Goal: Information Seeking & Learning: Learn about a topic

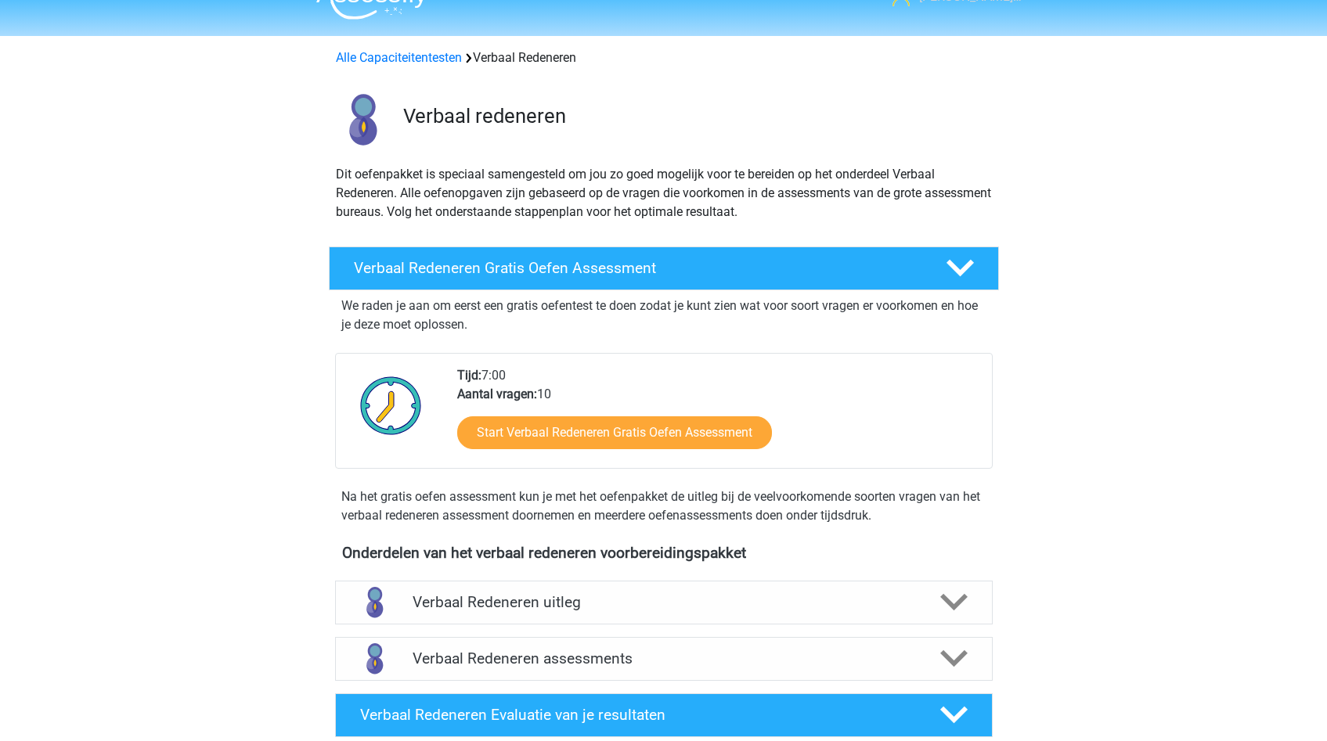
scroll to position [33, 0]
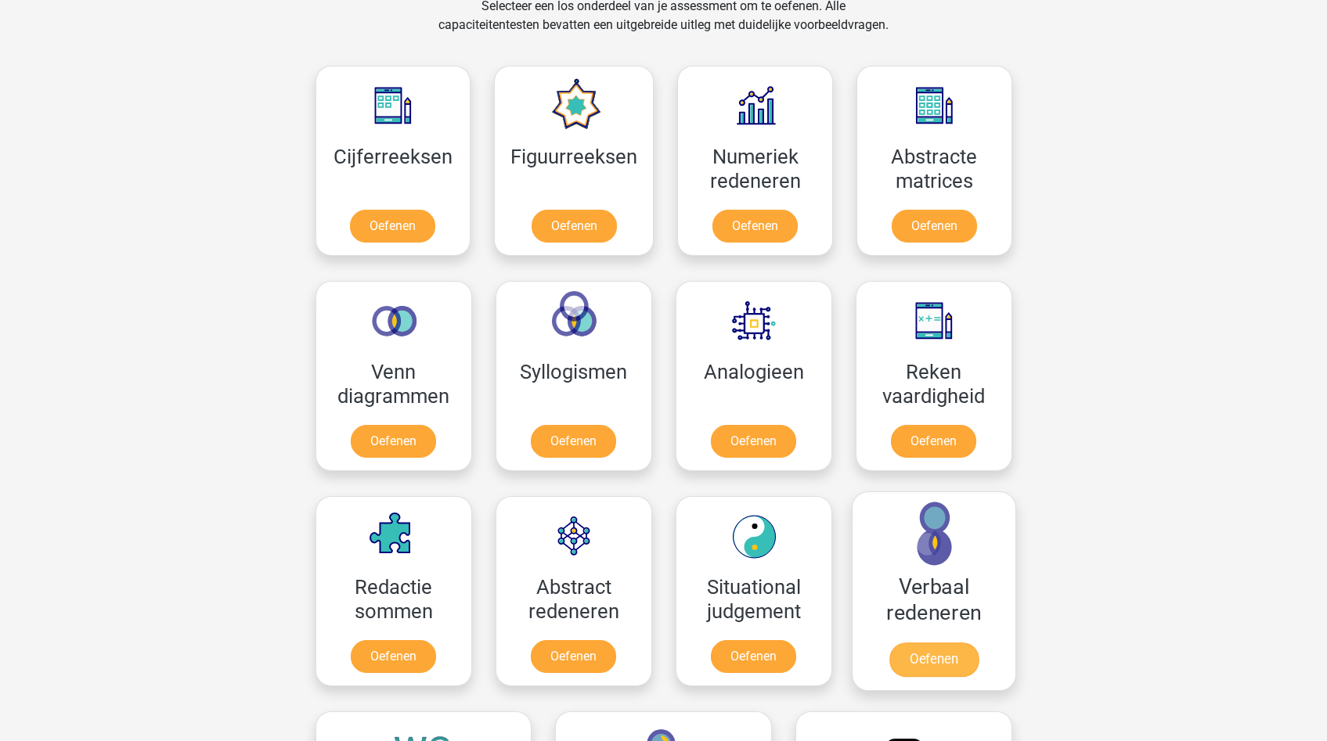
scroll to position [847, 0]
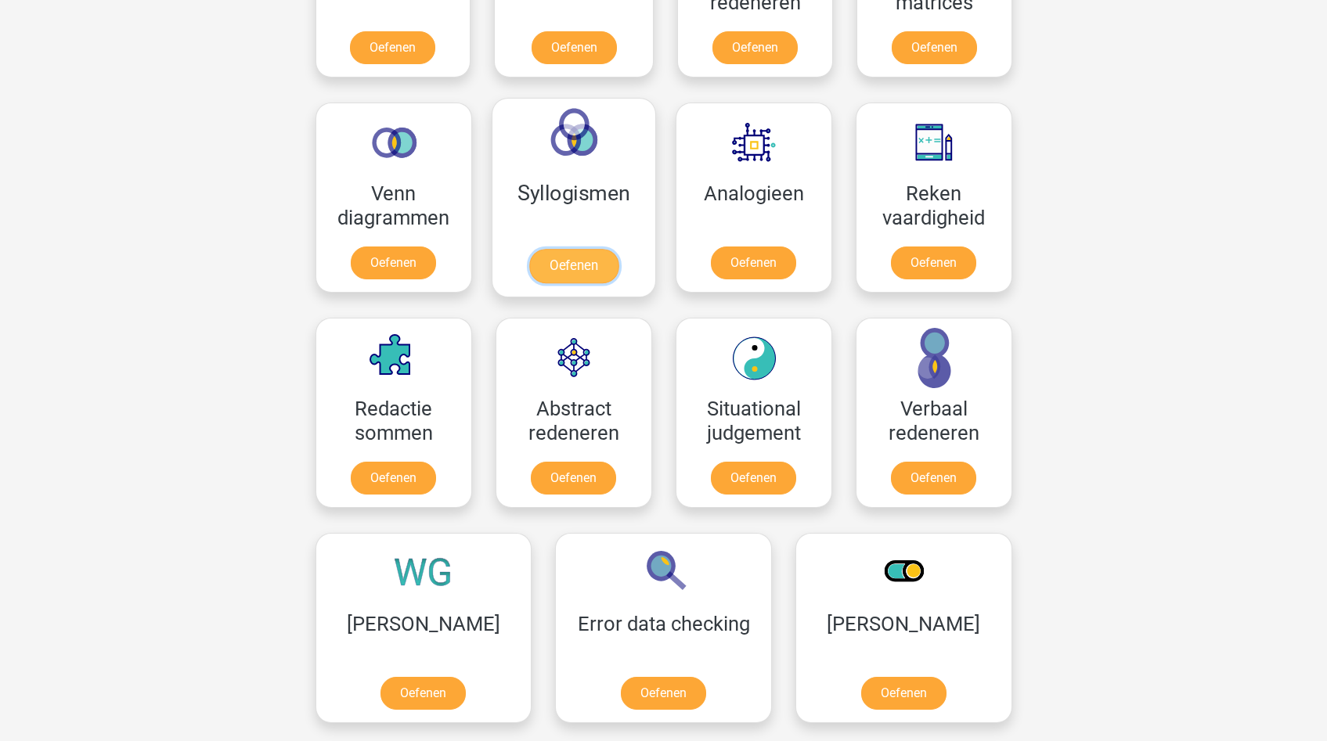
click at [579, 271] on link "Oefenen" at bounding box center [572, 266] width 89 height 34
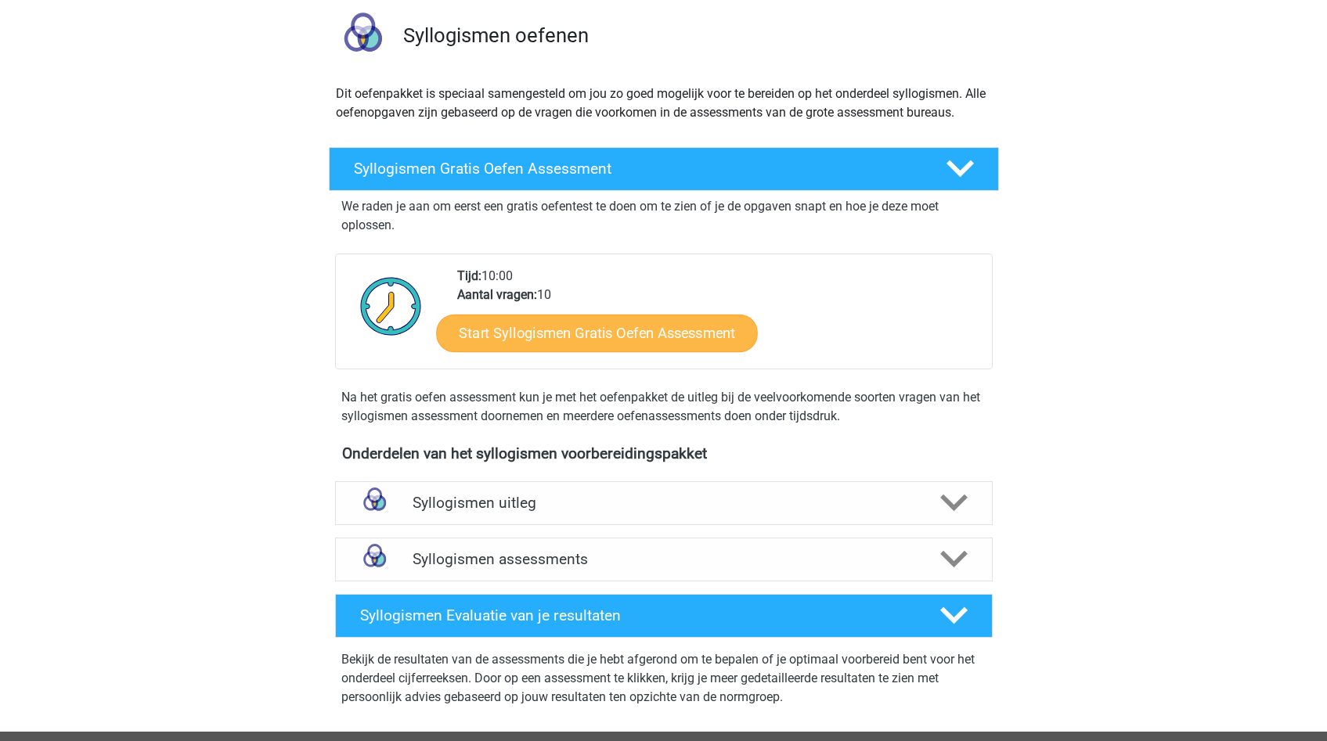
scroll to position [117, 0]
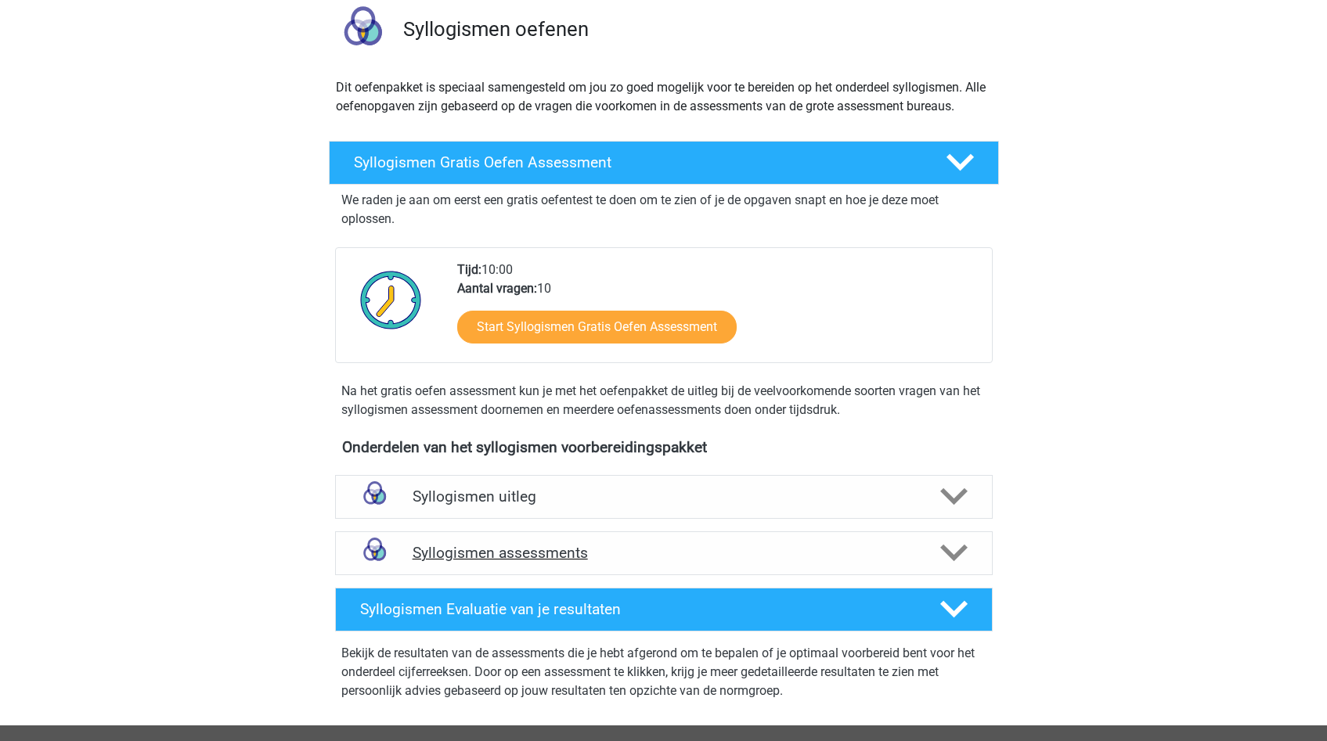
click at [539, 557] on h4 "Syllogismen assessments" at bounding box center [664, 553] width 503 height 18
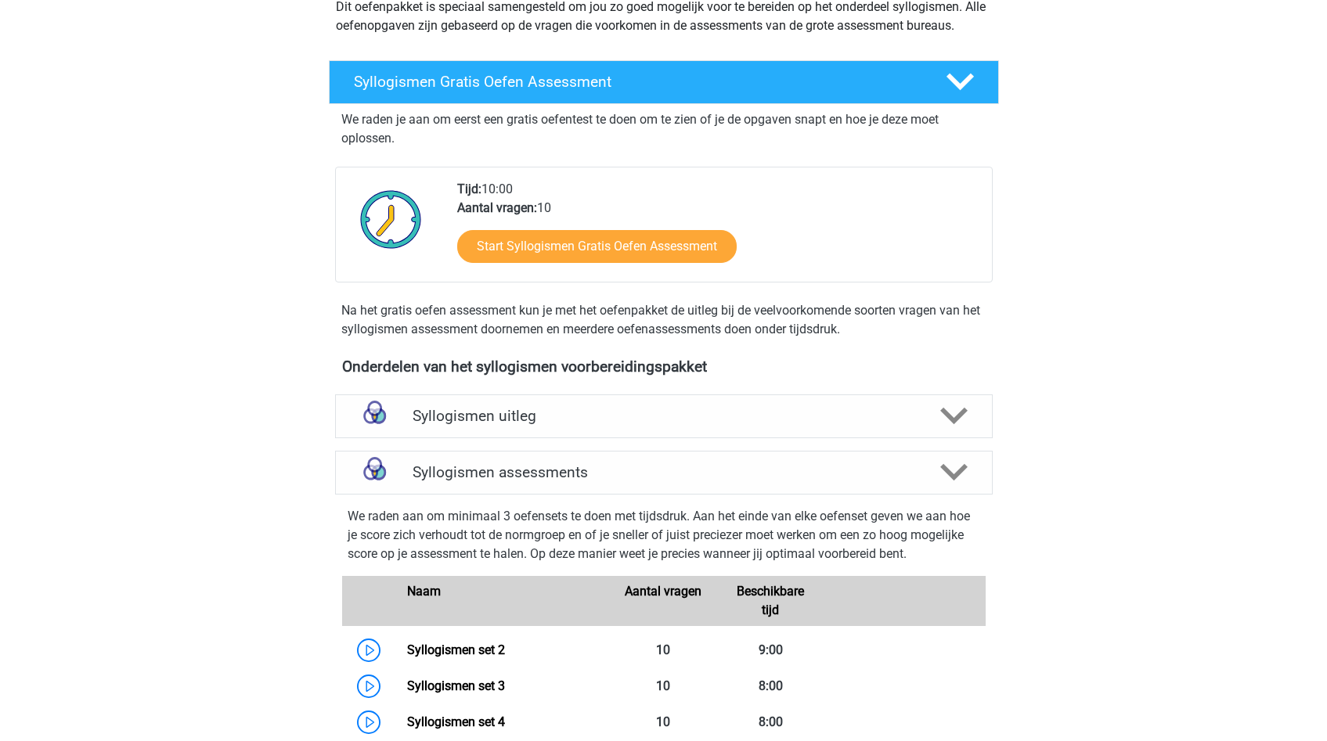
scroll to position [265, 0]
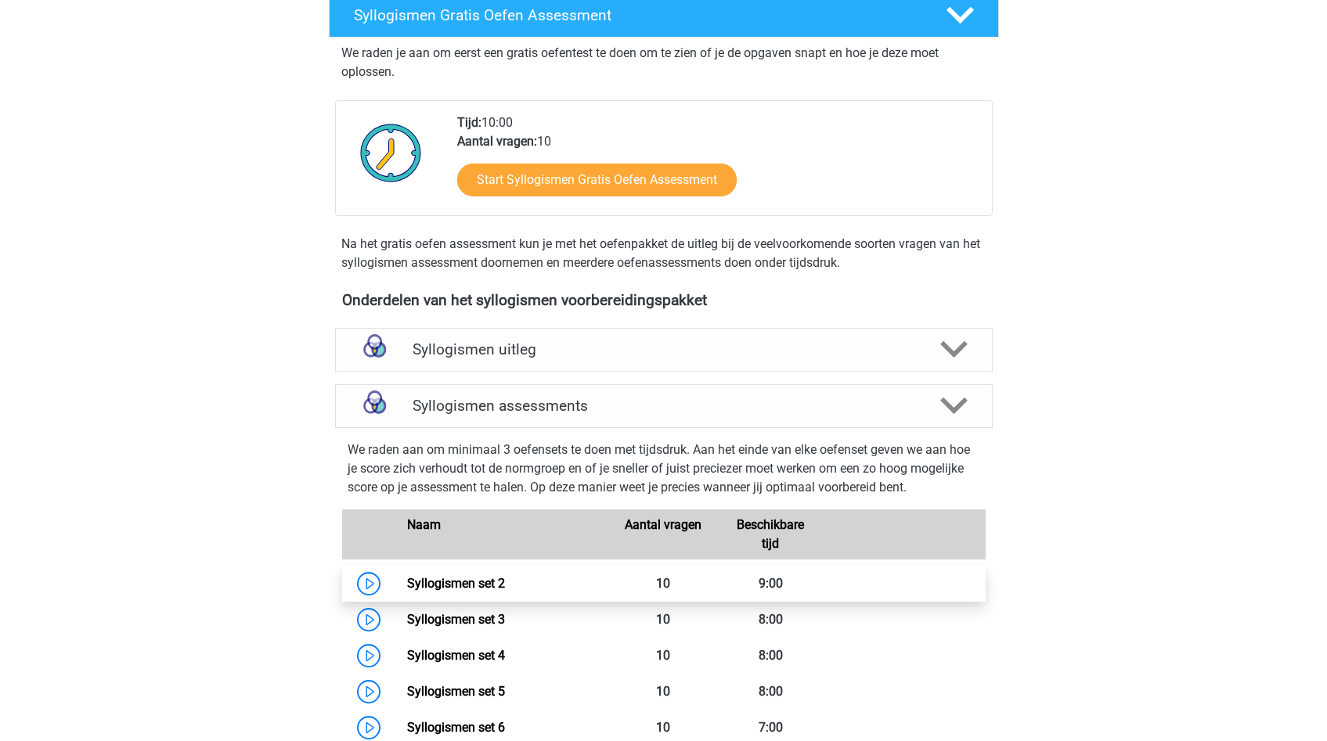
click at [456, 580] on link "Syllogismen set 2" at bounding box center [456, 583] width 98 height 15
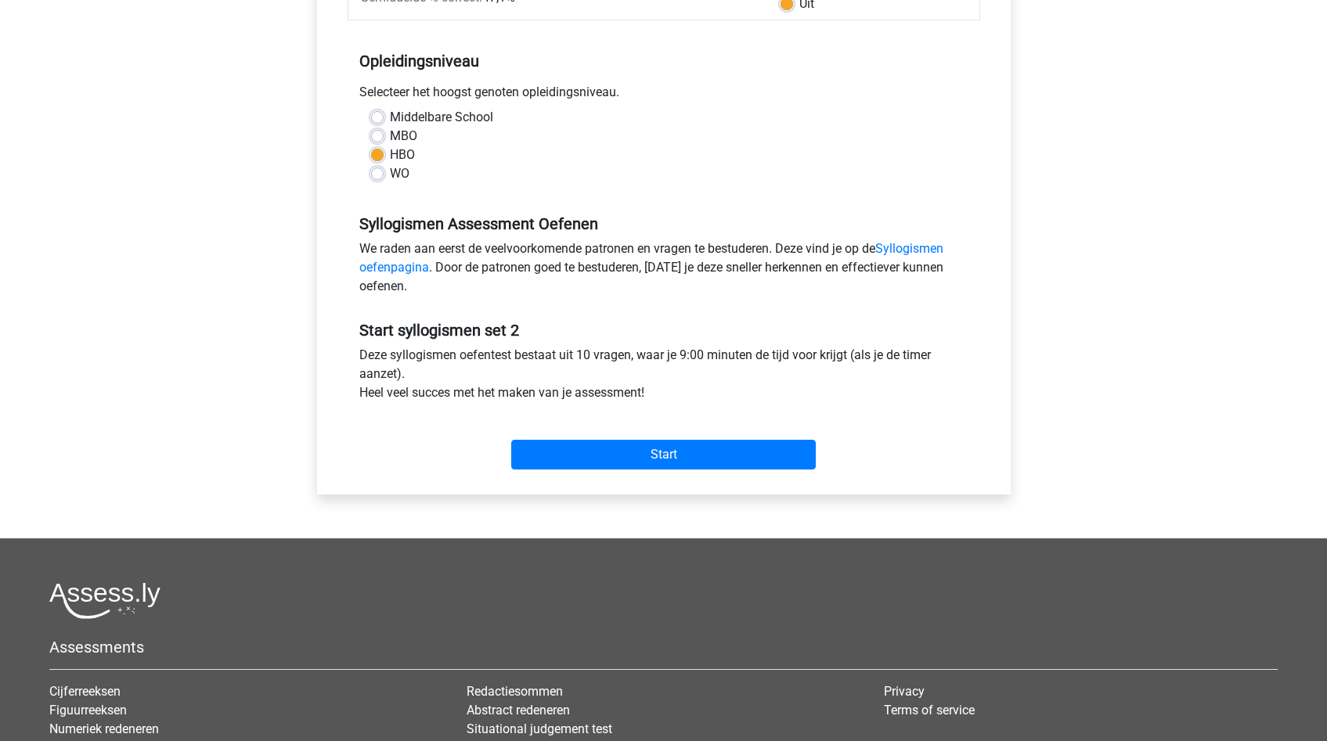
scroll to position [496, 0]
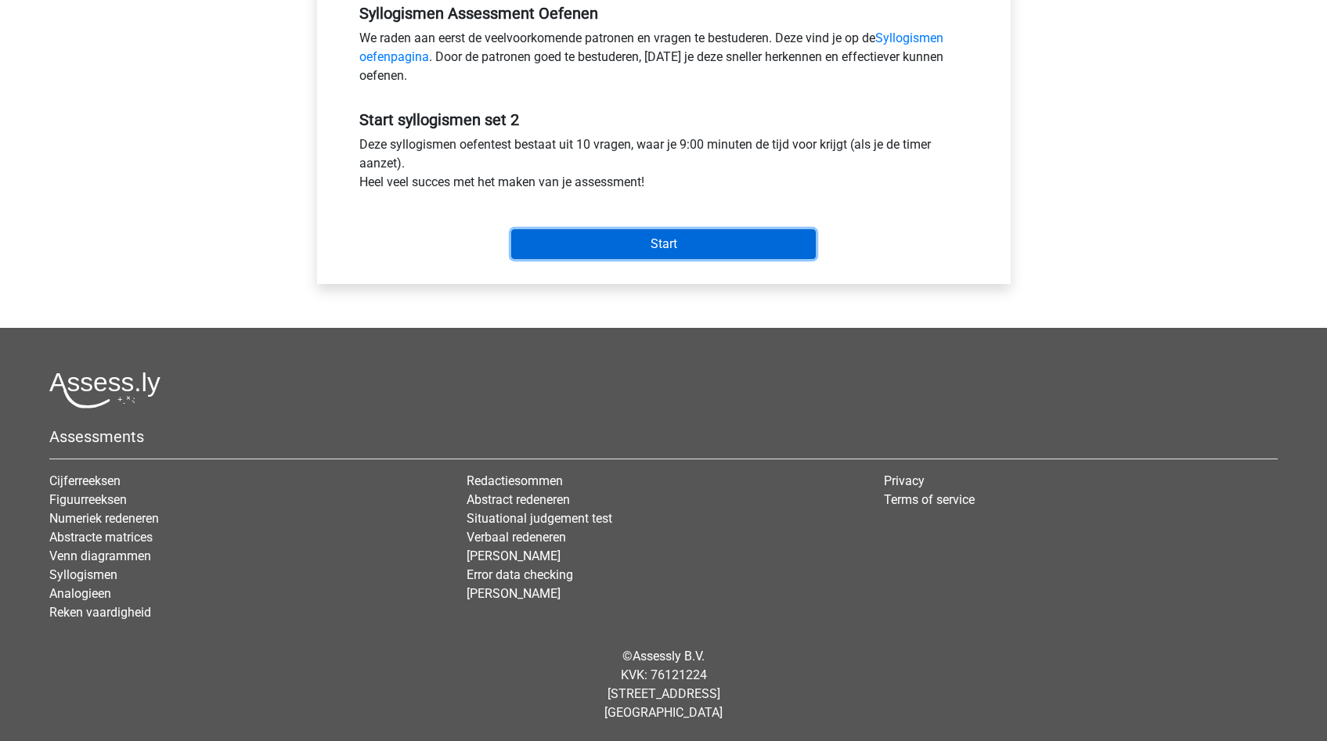
click at [631, 254] on input "Start" at bounding box center [663, 244] width 305 height 30
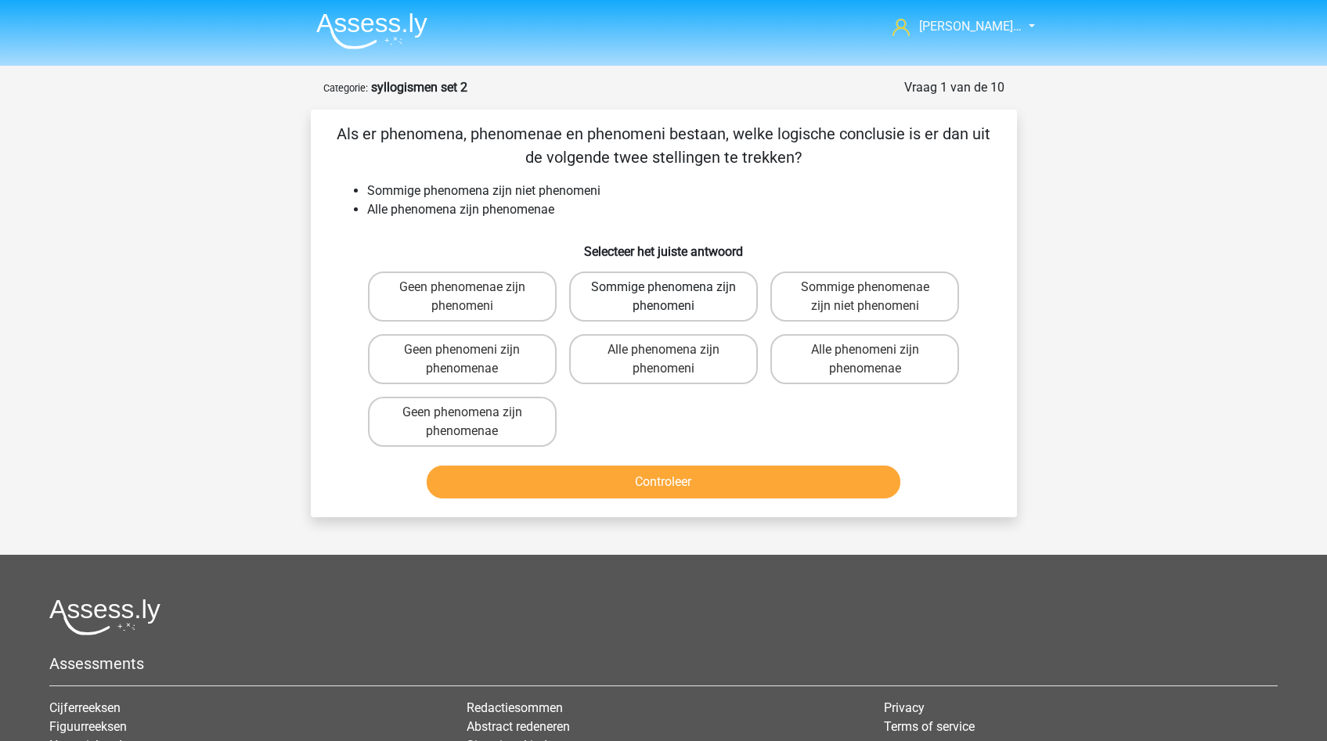
click at [658, 303] on label "Sommige phenomena zijn phenomeni" at bounding box center [663, 297] width 189 height 50
click at [663, 297] on input "Sommige phenomena zijn phenomeni" at bounding box center [668, 292] width 10 height 10
radio input "true"
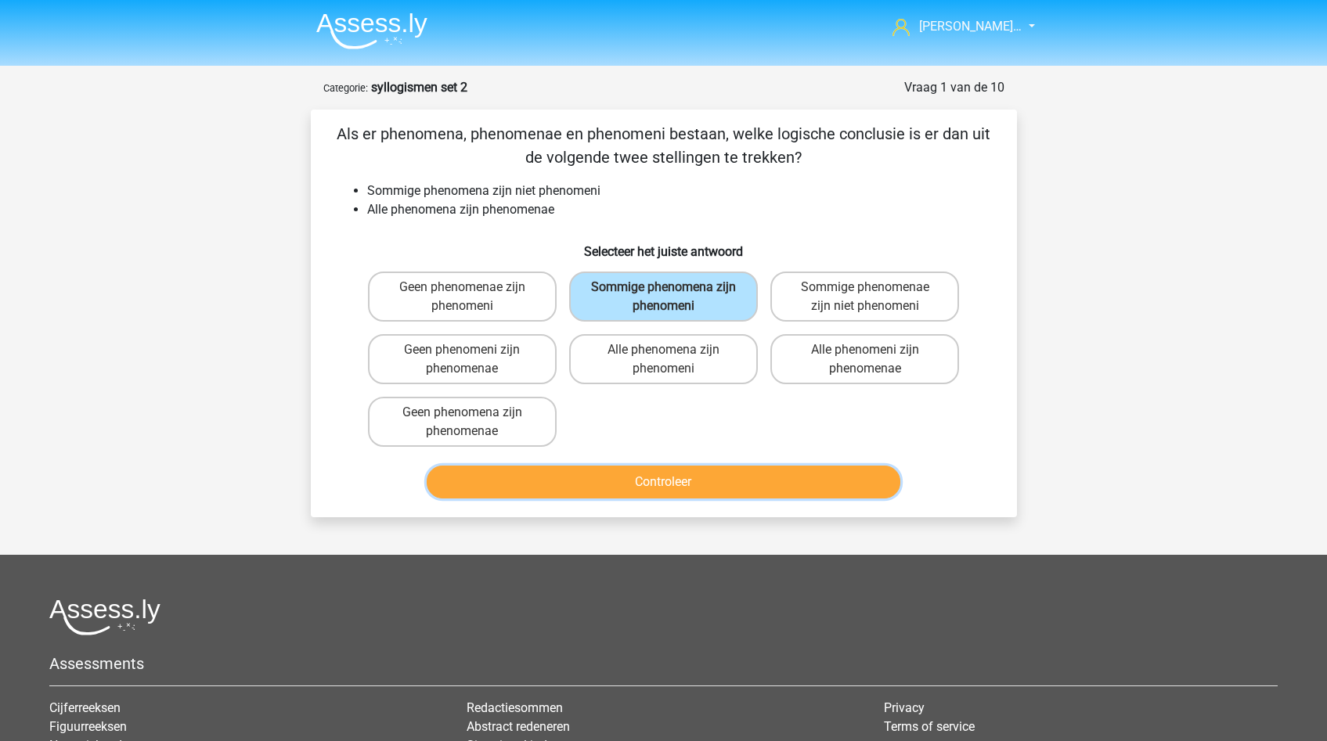
click at [614, 474] on button "Controleer" at bounding box center [664, 482] width 474 height 33
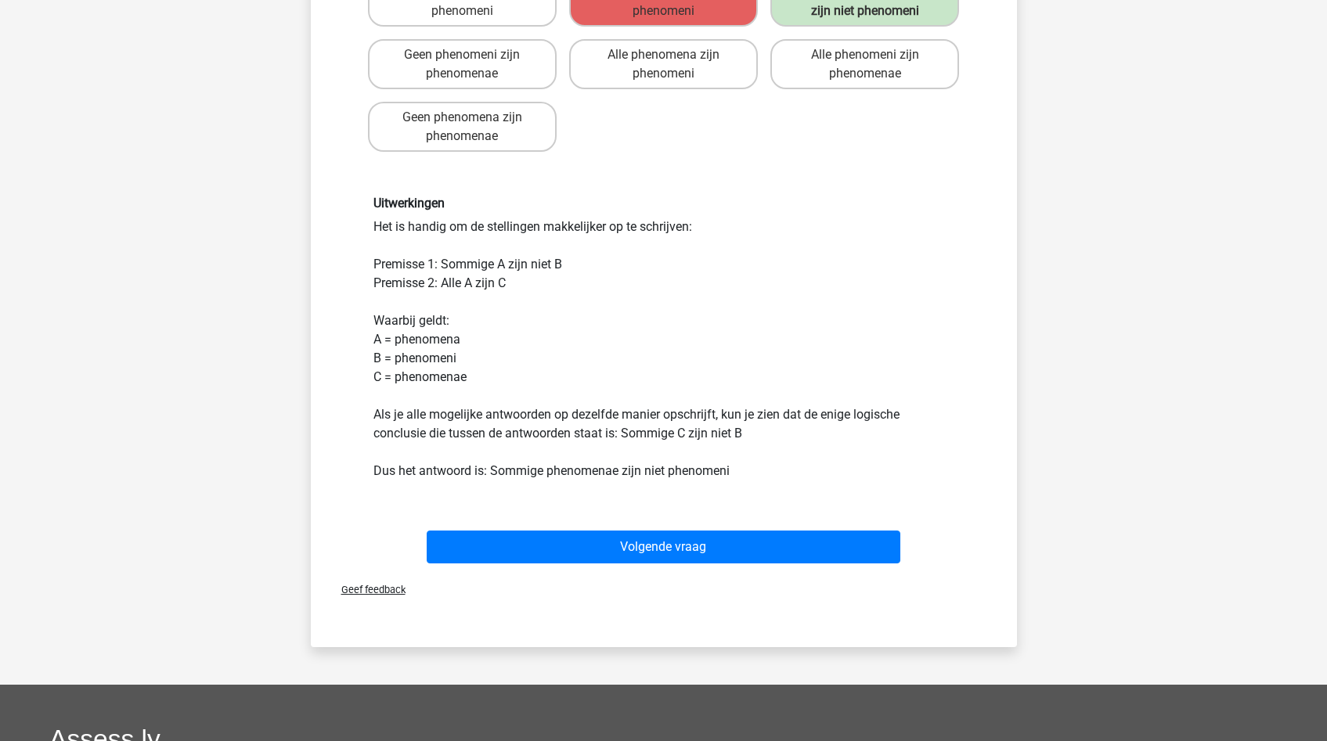
scroll to position [298, 0]
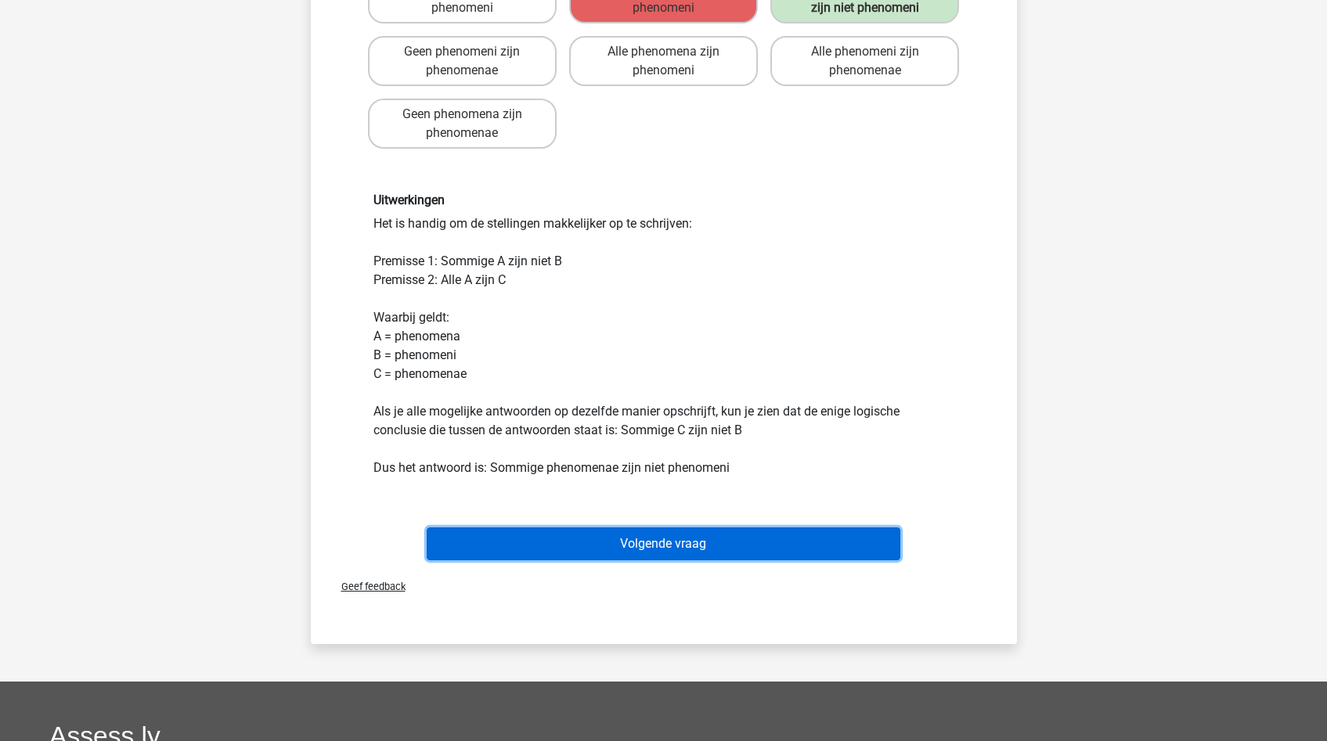
click at [625, 557] on button "Volgende vraag" at bounding box center [664, 544] width 474 height 33
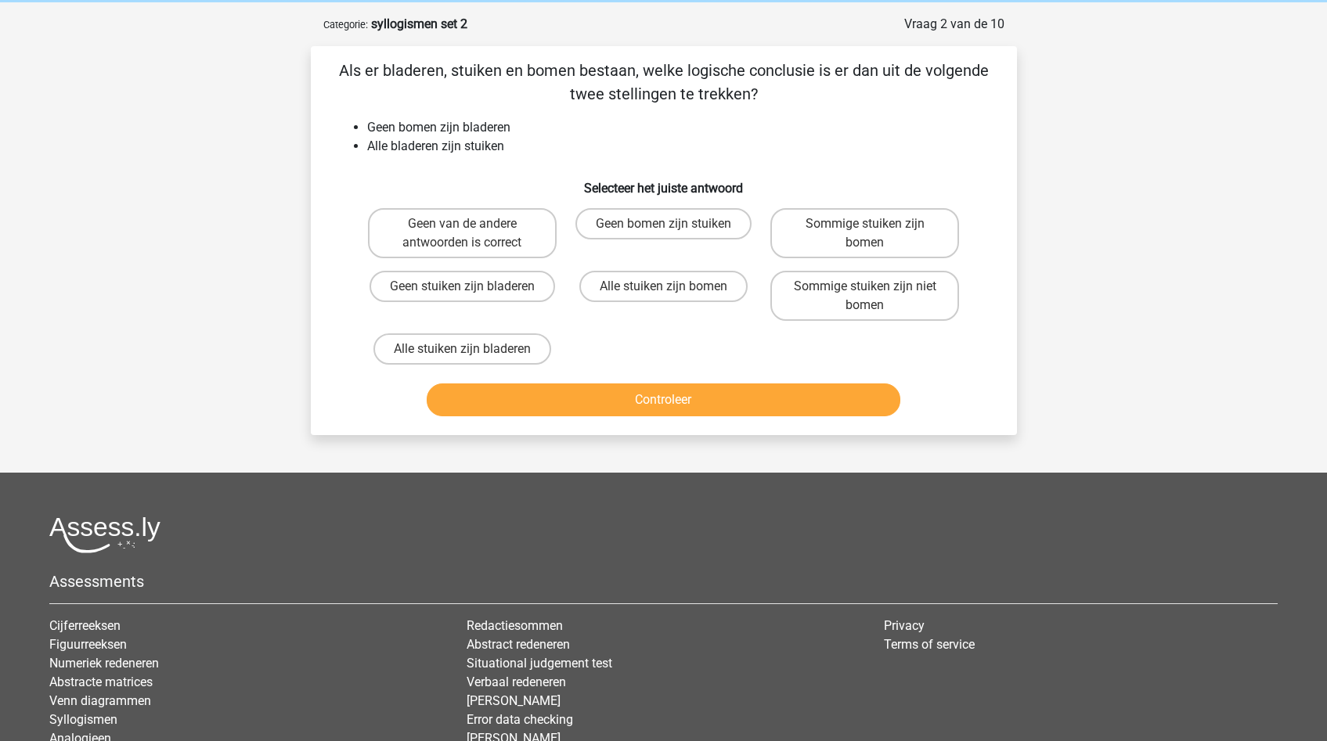
scroll to position [44, 0]
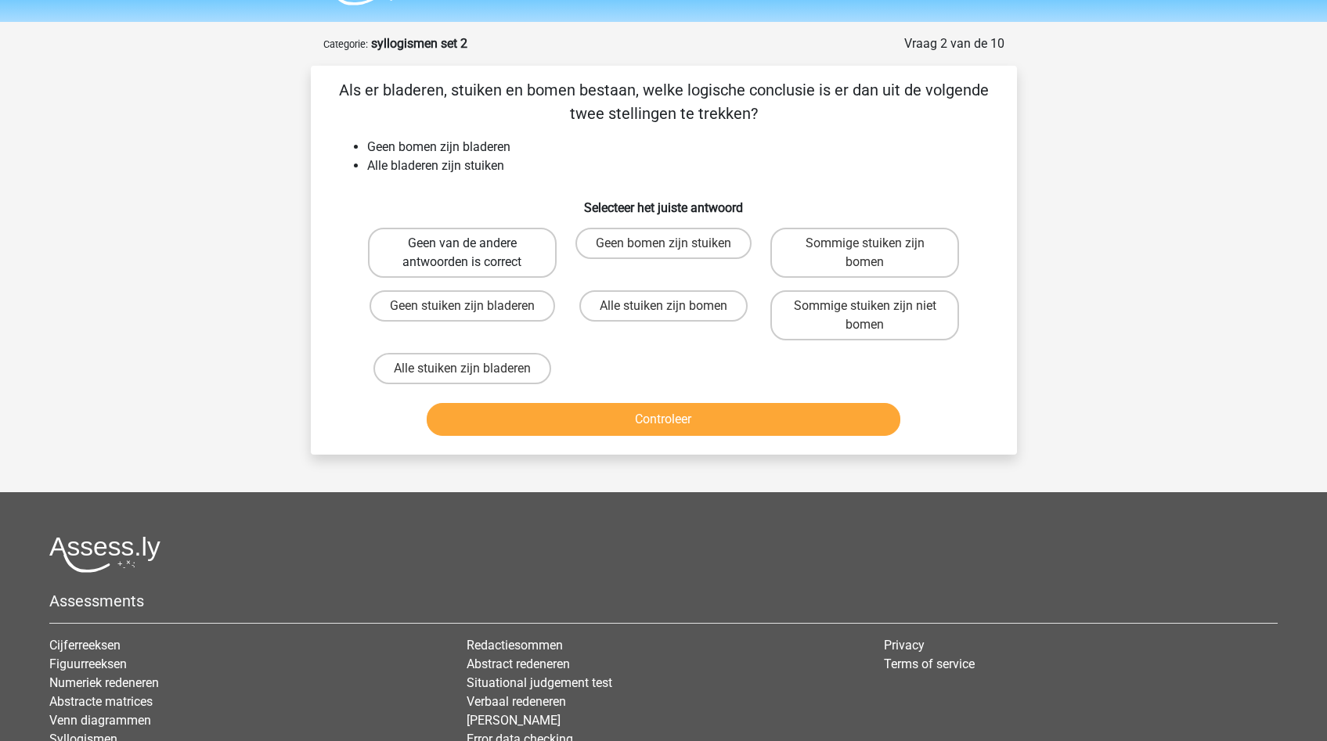
click at [424, 238] on label "Geen van de andere antwoorden is correct" at bounding box center [462, 253] width 189 height 50
click at [462, 243] on input "Geen van de andere antwoorden is correct" at bounding box center [467, 248] width 10 height 10
radio input "true"
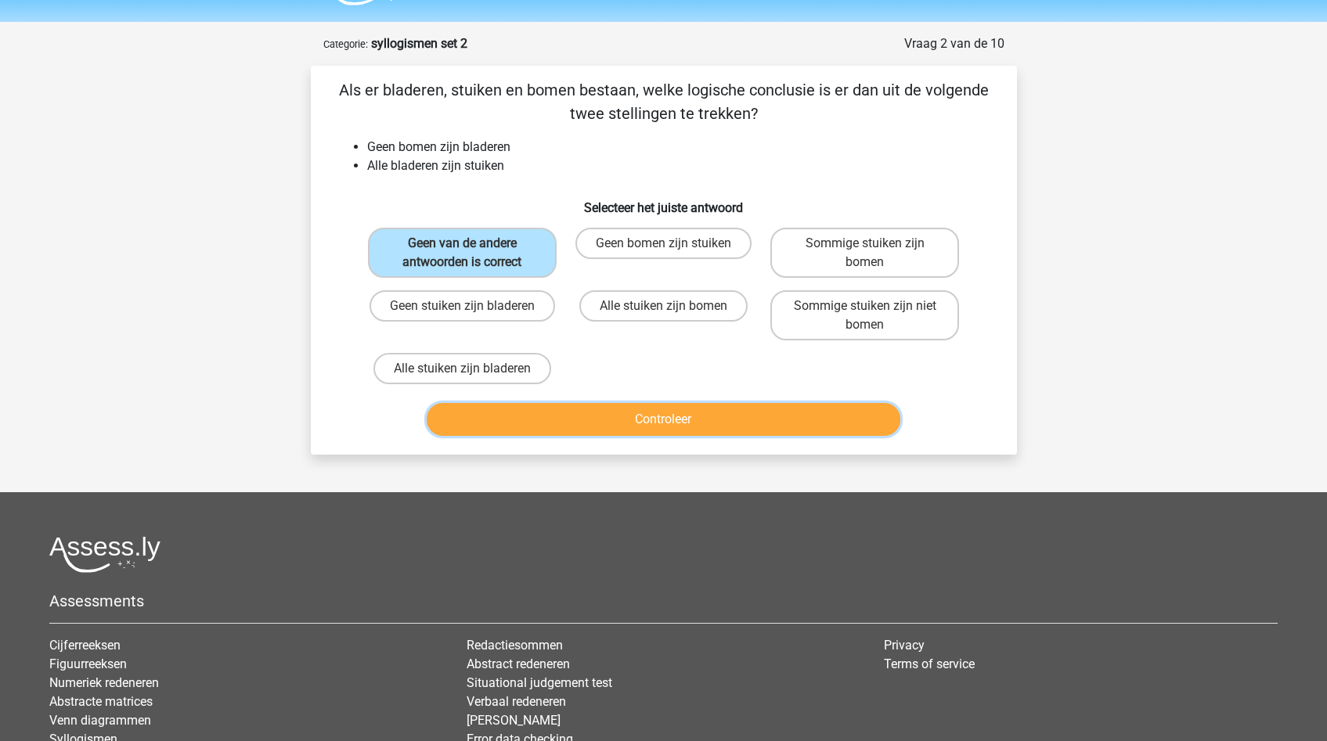
click at [692, 418] on button "Controleer" at bounding box center [664, 419] width 474 height 33
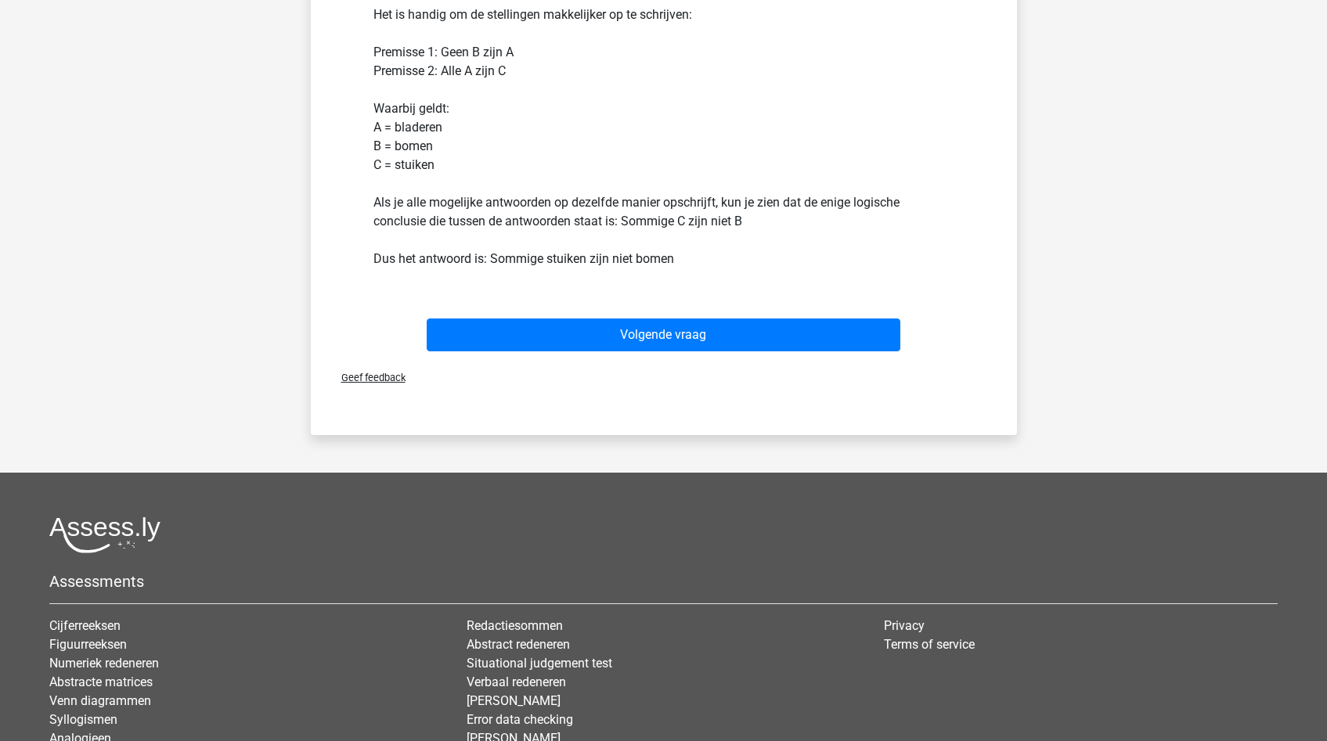
scroll to position [489, 0]
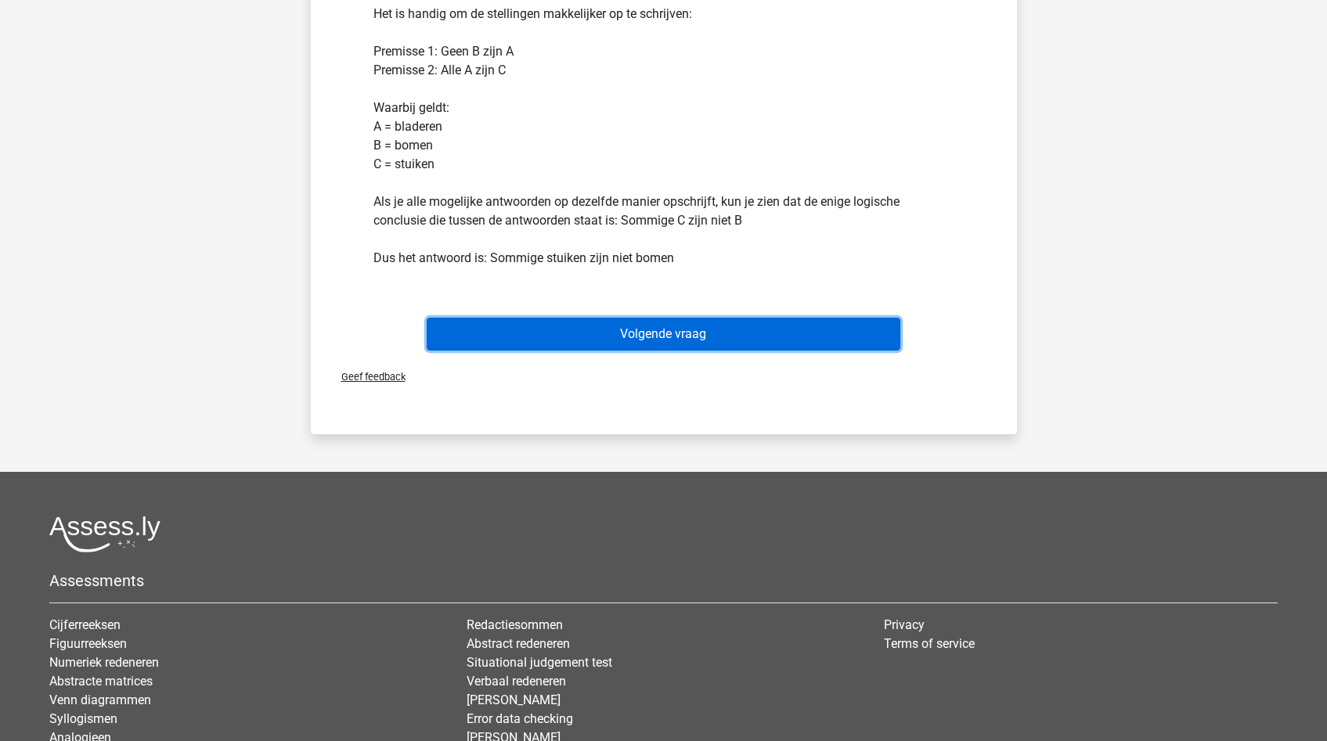
click at [569, 325] on button "Volgende vraag" at bounding box center [664, 334] width 474 height 33
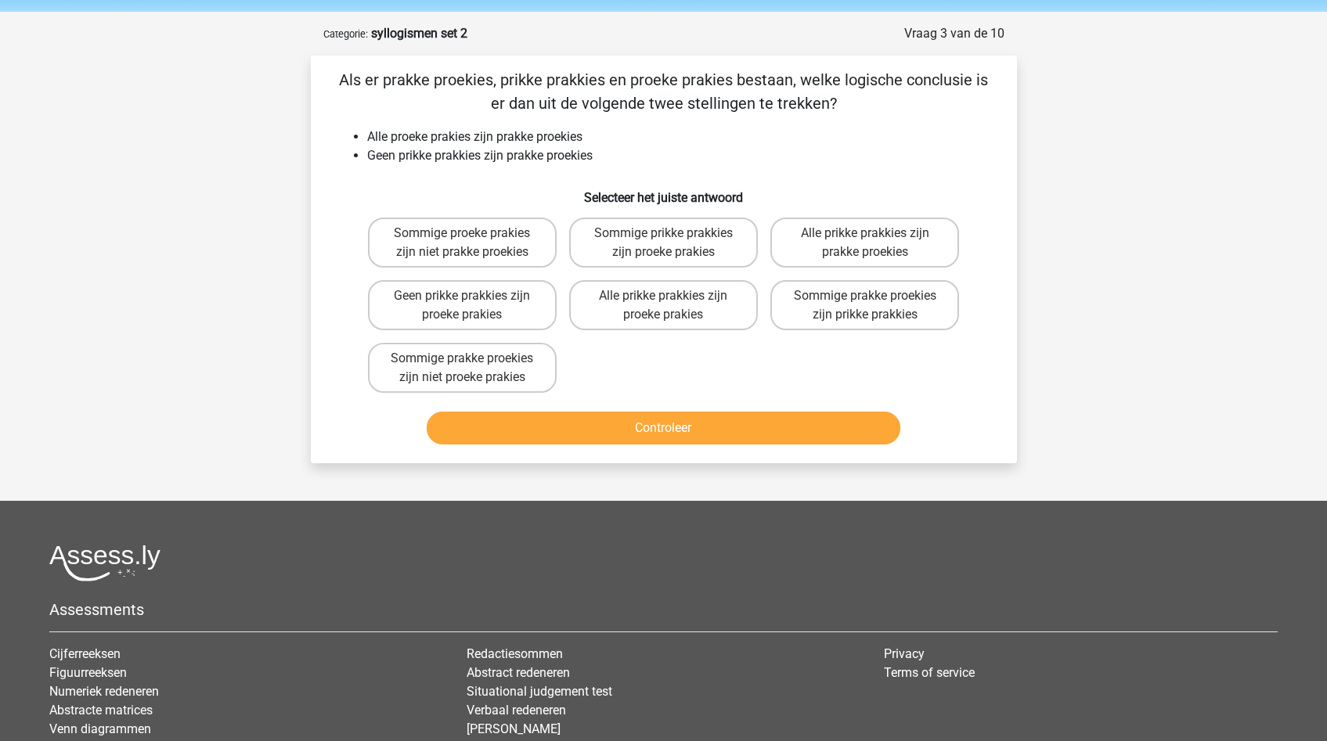
scroll to position [0, 0]
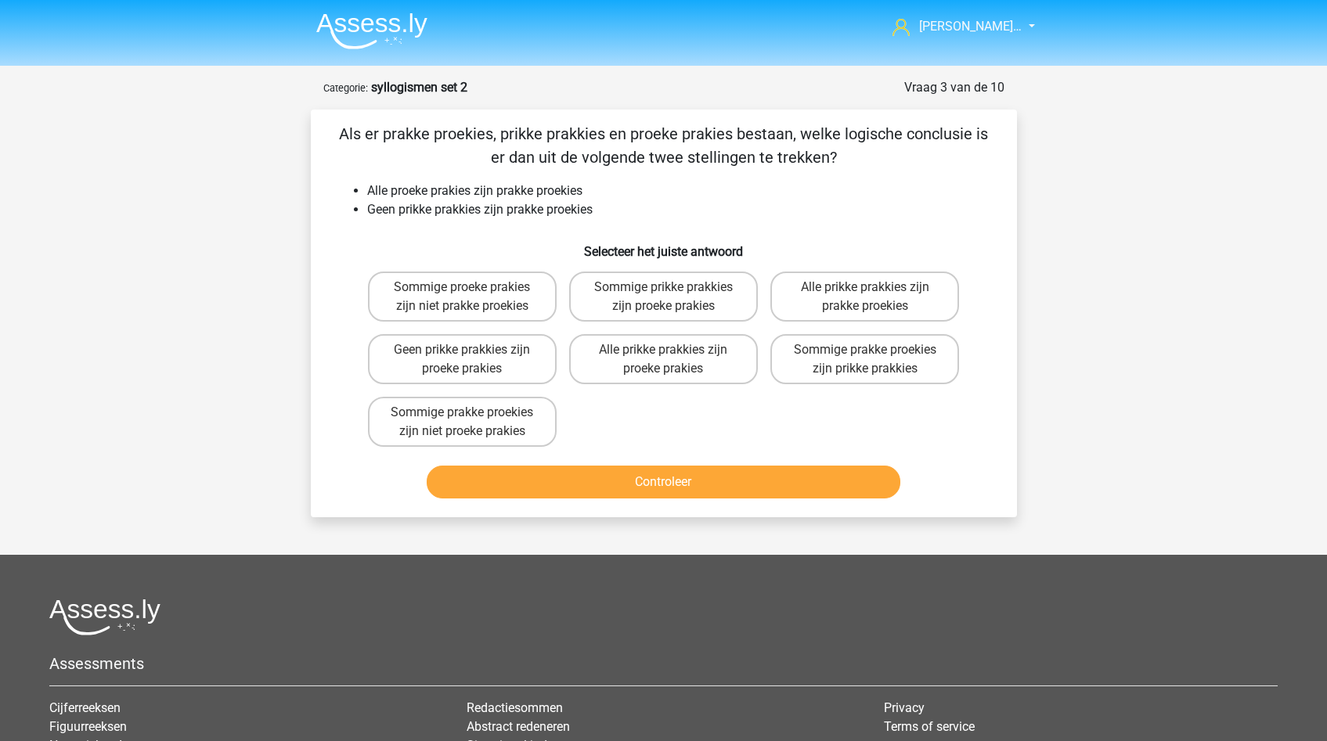
click at [639, 464] on div "Controleer" at bounding box center [664, 479] width 656 height 52
click at [436, 299] on label "Sommige proeke prakies zijn niet prakke proekies" at bounding box center [462, 297] width 189 height 50
click at [462, 297] on input "Sommige proeke prakies zijn niet prakke proekies" at bounding box center [467, 292] width 10 height 10
radio input "true"
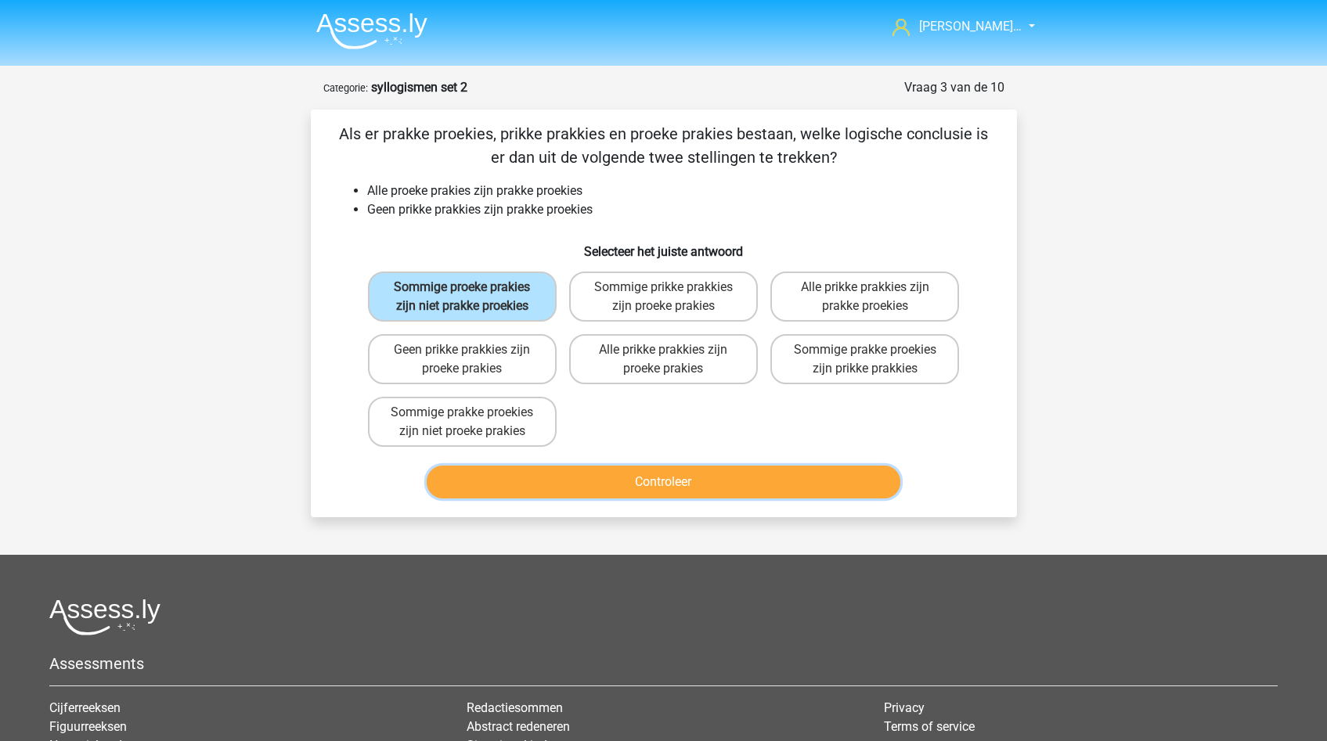
click at [618, 489] on button "Controleer" at bounding box center [664, 482] width 474 height 33
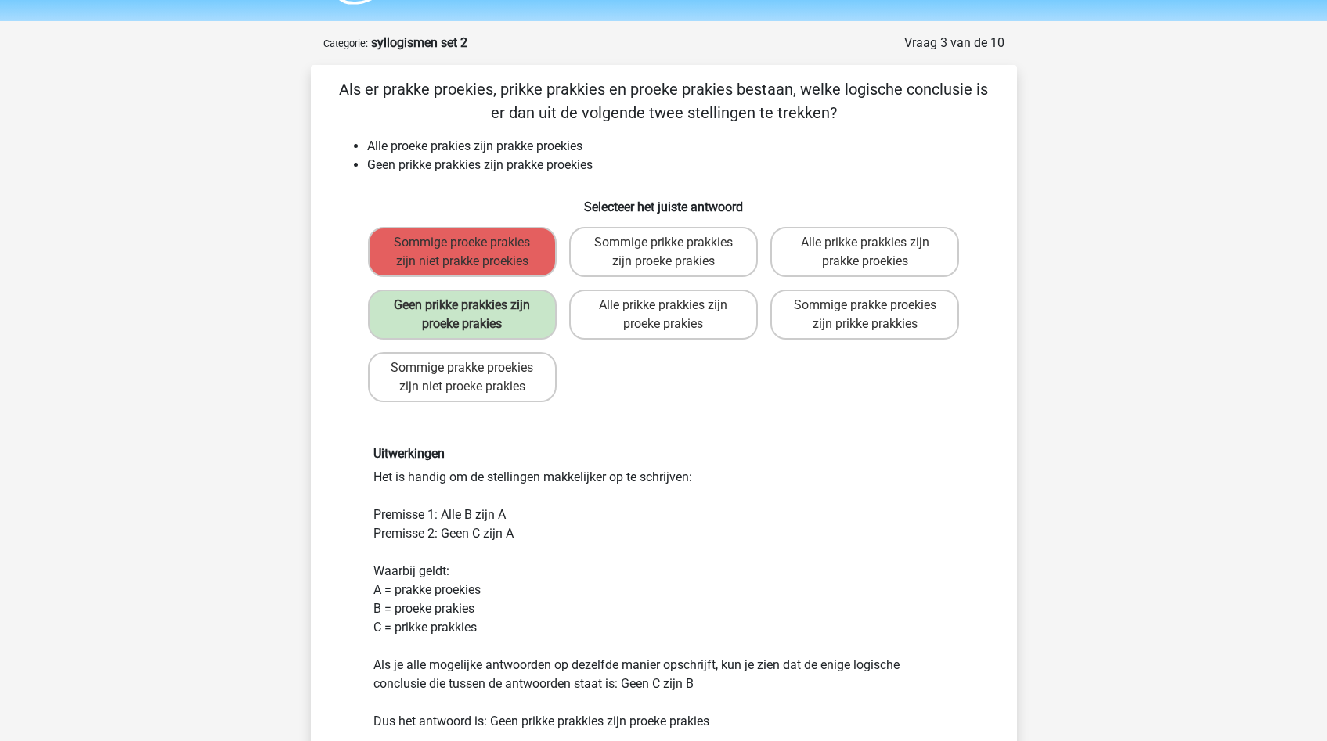
scroll to position [128, 0]
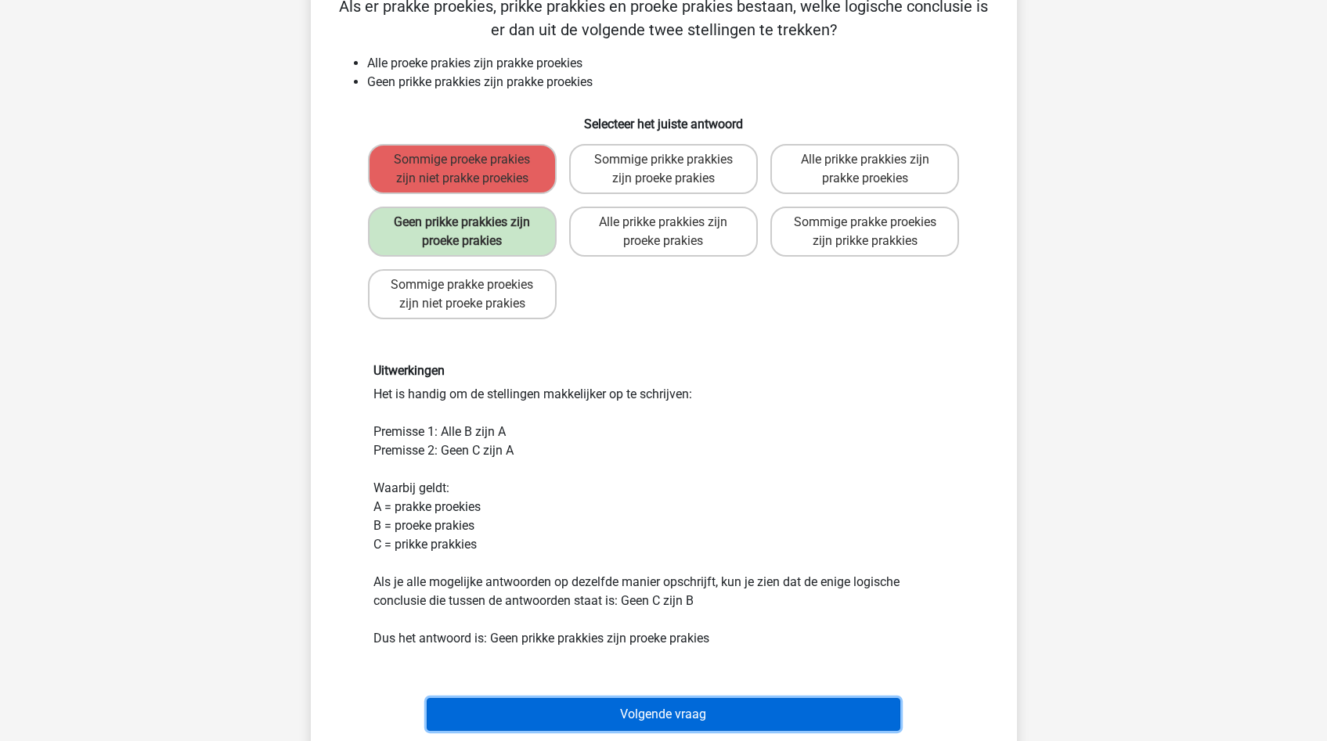
click at [693, 710] on button "Volgende vraag" at bounding box center [664, 714] width 474 height 33
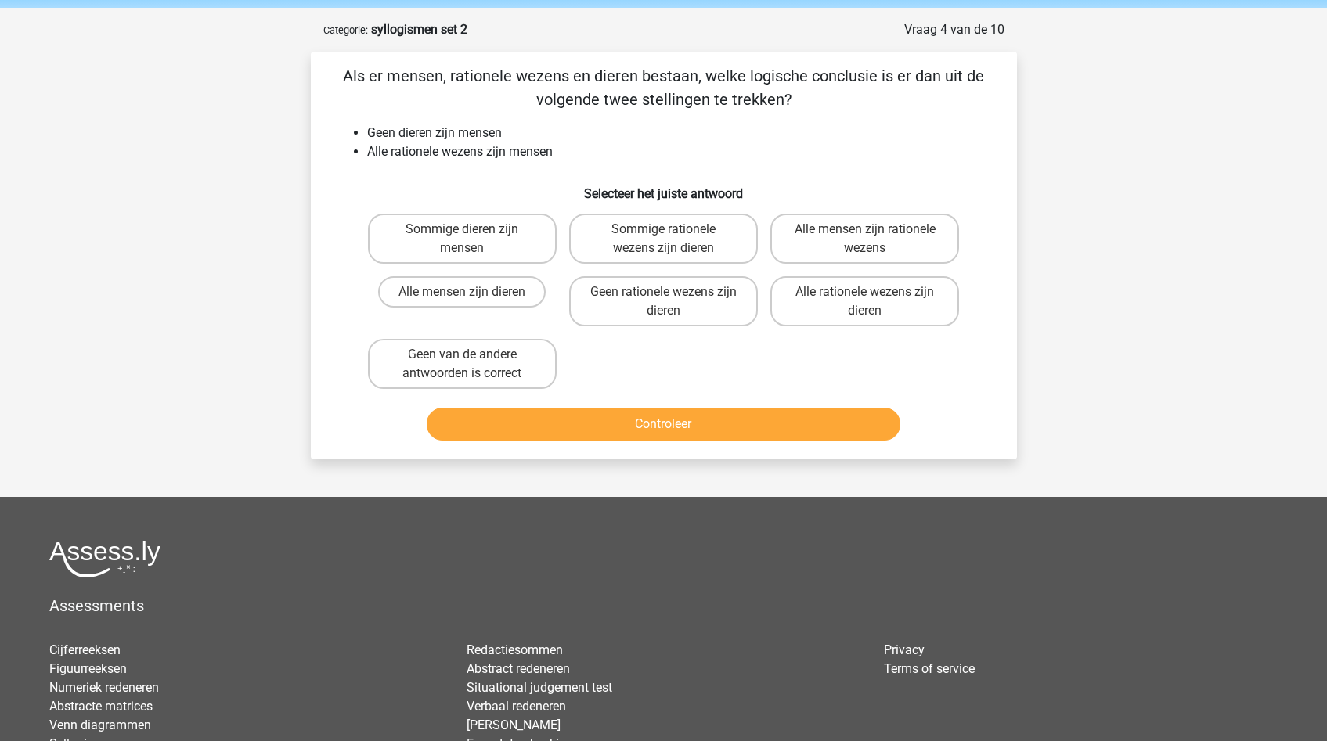
scroll to position [57, 0]
click at [427, 409] on button "Controleer" at bounding box center [664, 425] width 474 height 33
click at [251, 190] on div "[PERSON_NAME]… [EMAIL_ADDRESS][DOMAIN_NAME] Nederlands English" at bounding box center [663, 427] width 1327 height 968
click at [650, 238] on label "Sommige rationele wezens zijn dieren" at bounding box center [663, 239] width 189 height 50
click at [663, 238] on input "Sommige rationele wezens zijn dieren" at bounding box center [668, 235] width 10 height 10
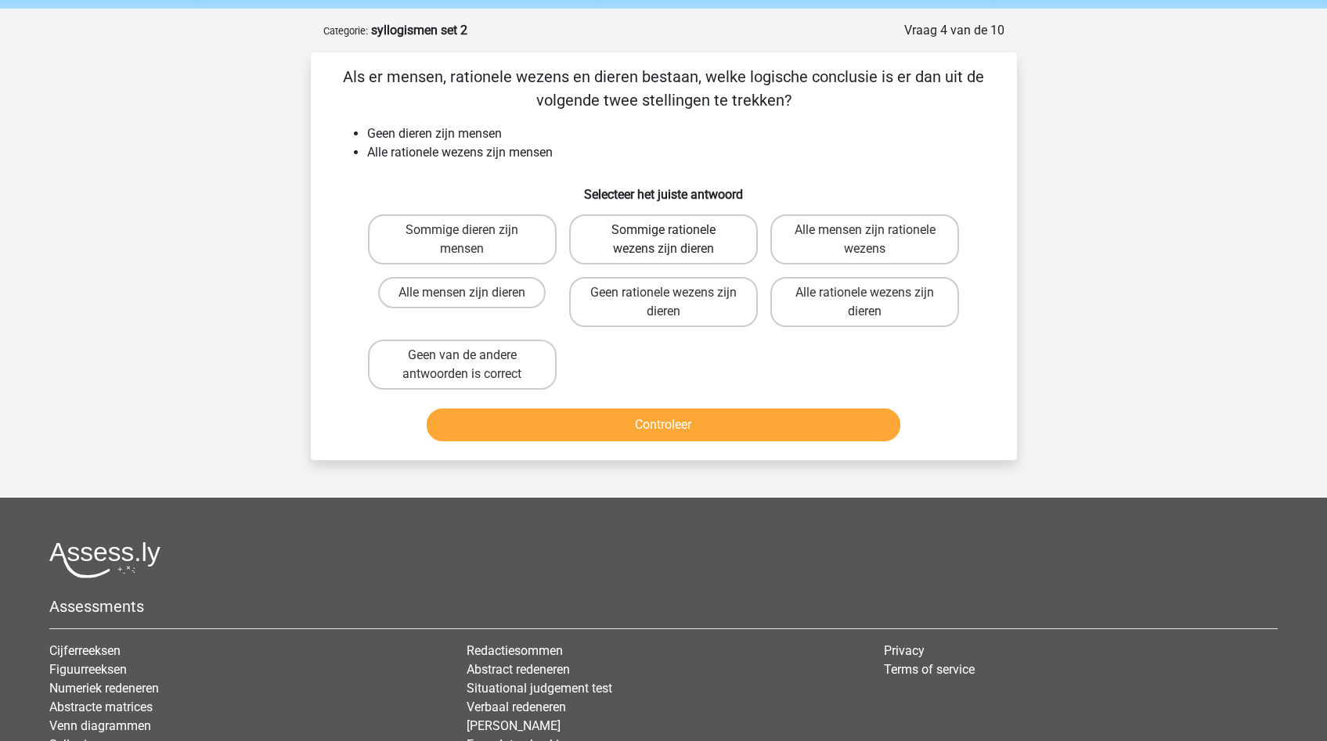
radio input "true"
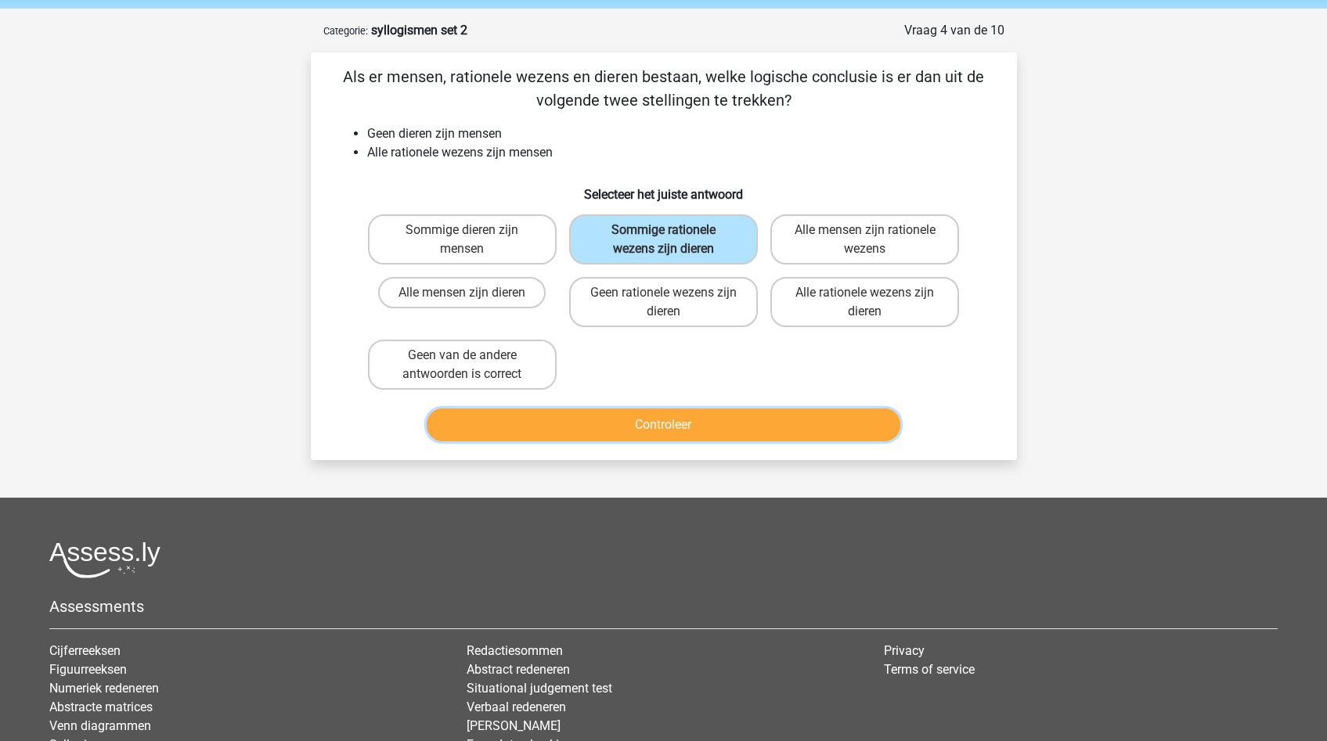
click at [622, 428] on button "Controleer" at bounding box center [664, 425] width 474 height 33
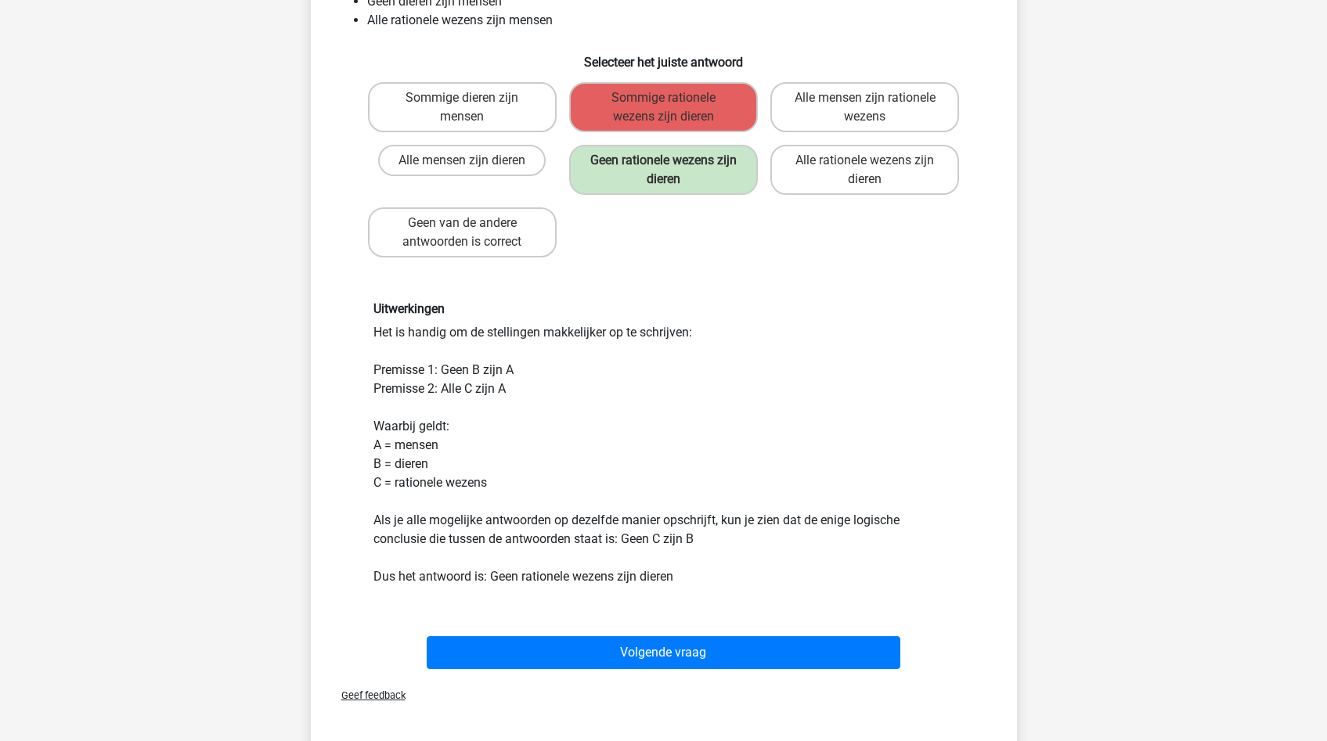
scroll to position [190, 0]
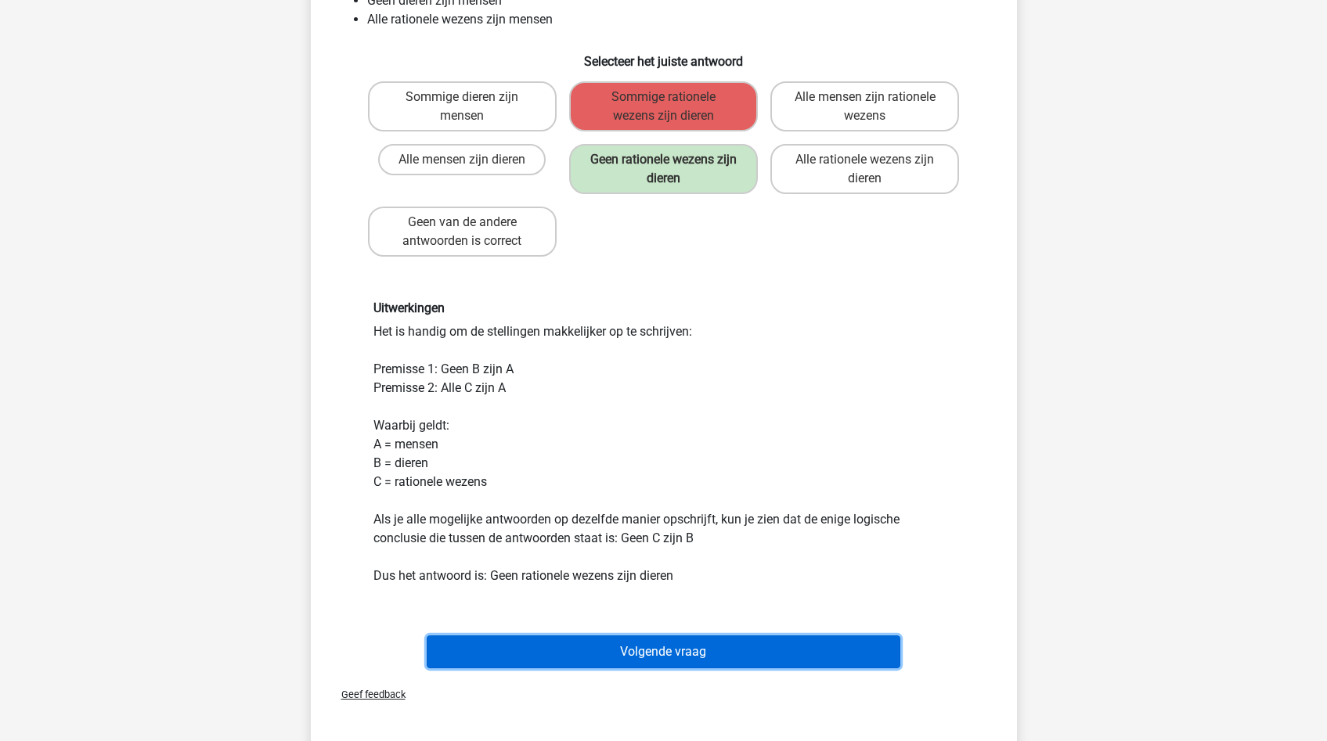
click at [664, 643] on button "Volgende vraag" at bounding box center [664, 652] width 474 height 33
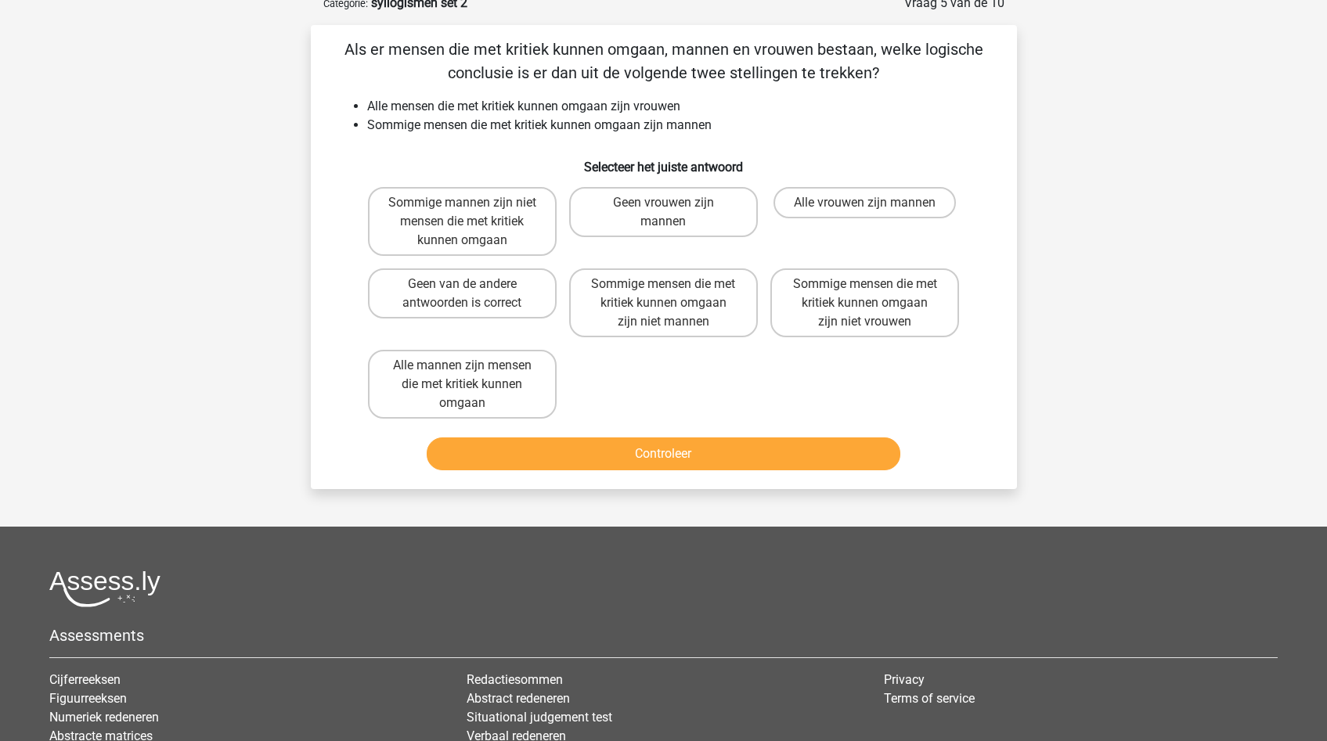
scroll to position [78, 0]
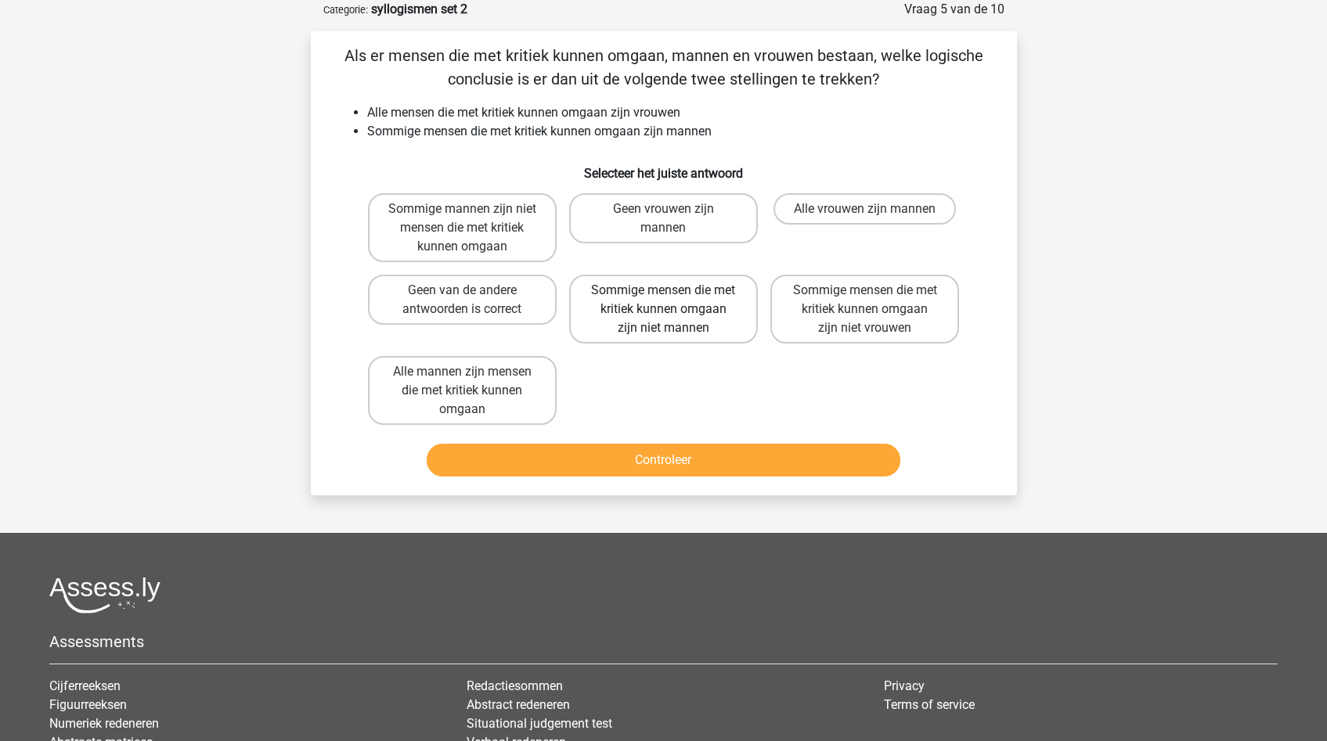
click at [597, 302] on label "Sommige mensen die met kritiek kunnen omgaan zijn niet mannen" at bounding box center [663, 309] width 189 height 69
click at [663, 301] on input "Sommige mensen die met kritiek kunnen omgaan zijn niet mannen" at bounding box center [668, 295] width 10 height 10
radio input "true"
click at [619, 449] on button "Controleer" at bounding box center [664, 460] width 474 height 33
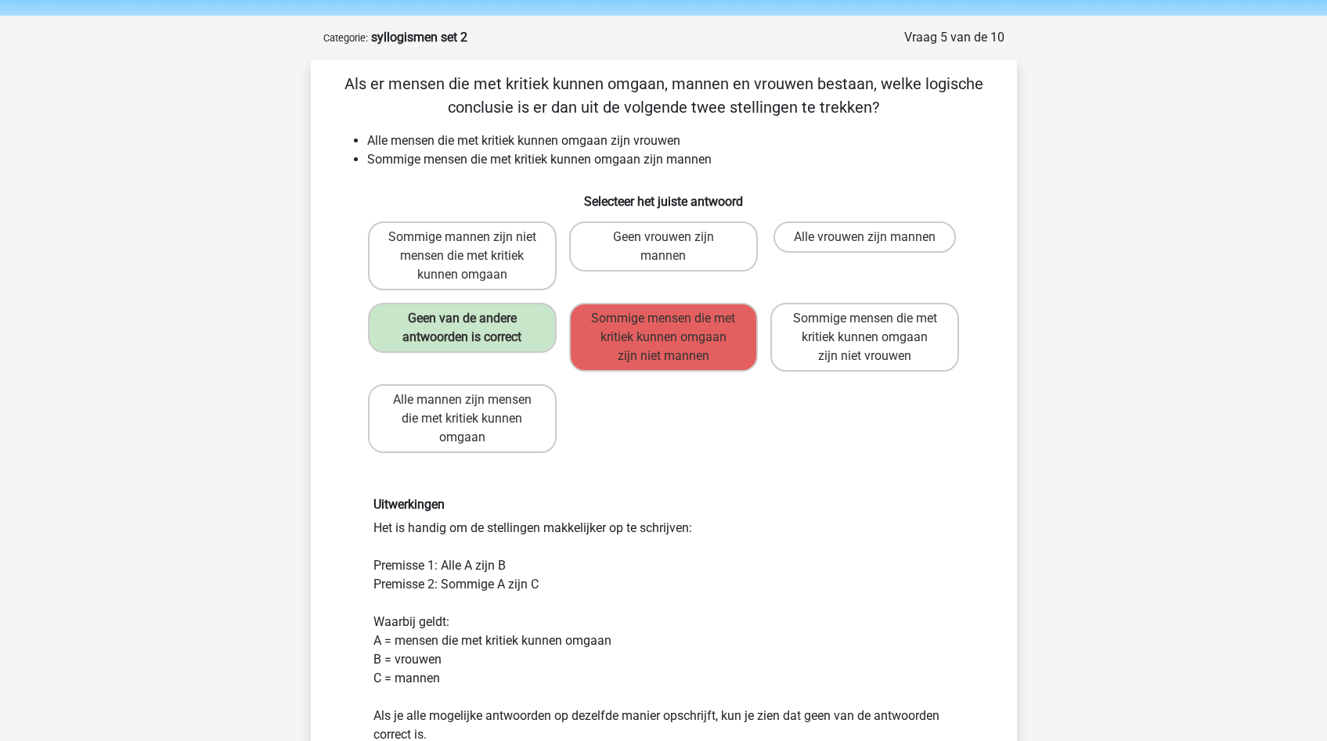
scroll to position [38, 0]
